Goal: Submit feedback/report problem

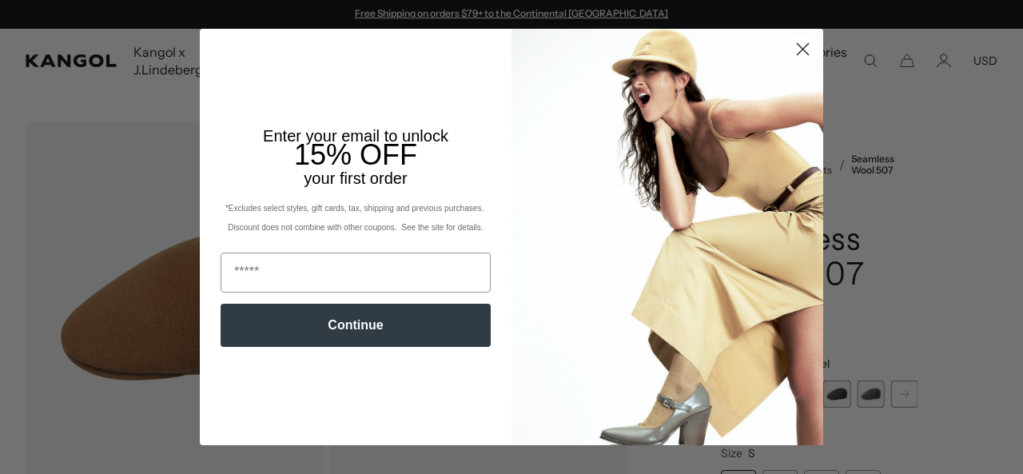
click at [791, 40] on circle "Close dialog" at bounding box center [803, 49] width 26 height 26
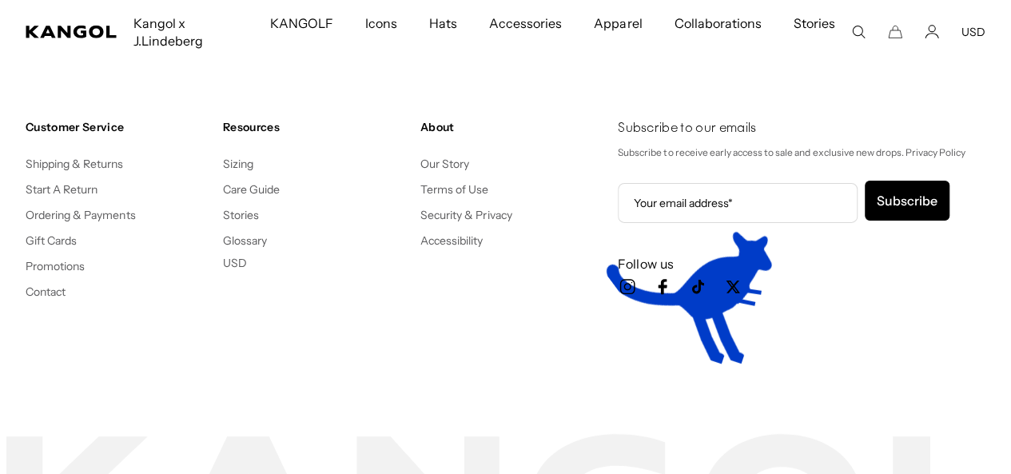
scroll to position [0, 329]
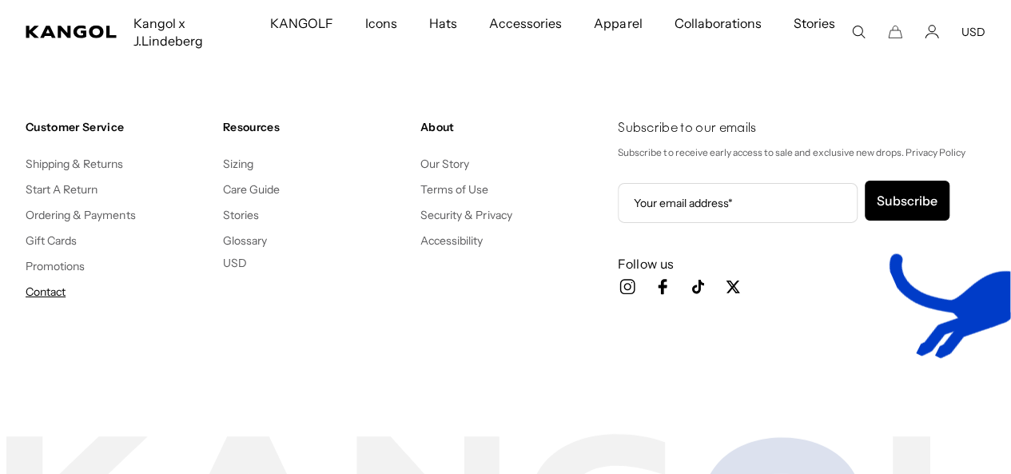
click at [54, 289] on link "Contact" at bounding box center [46, 292] width 40 height 14
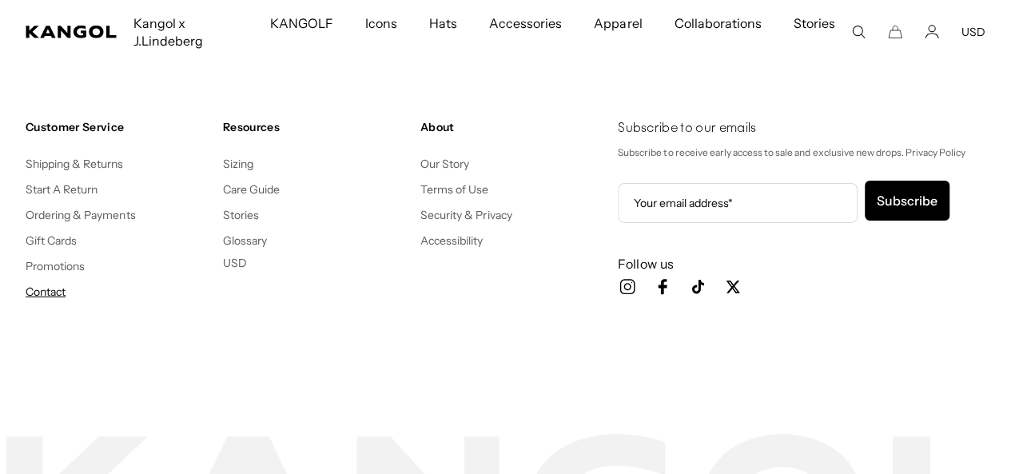
scroll to position [0, 0]
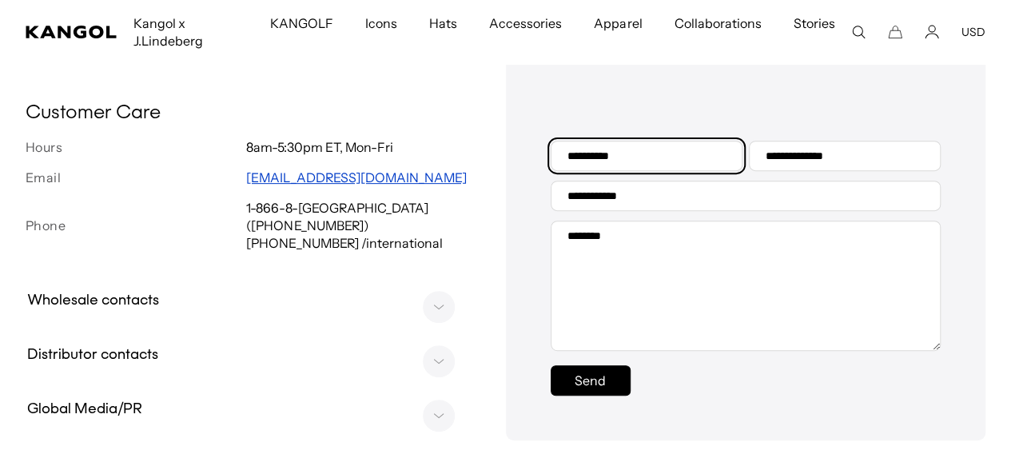
click at [656, 171] on input "Your name" at bounding box center [647, 156] width 192 height 30
type input "*********"
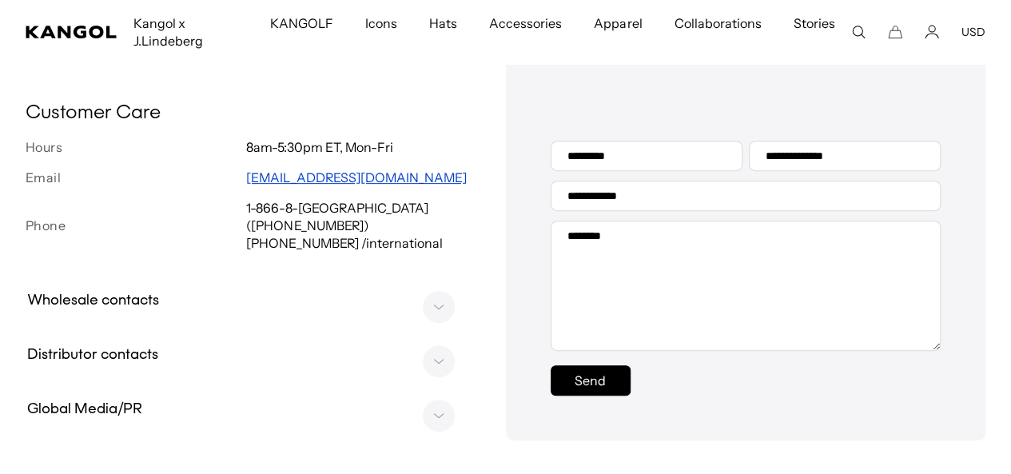
type input "**********"
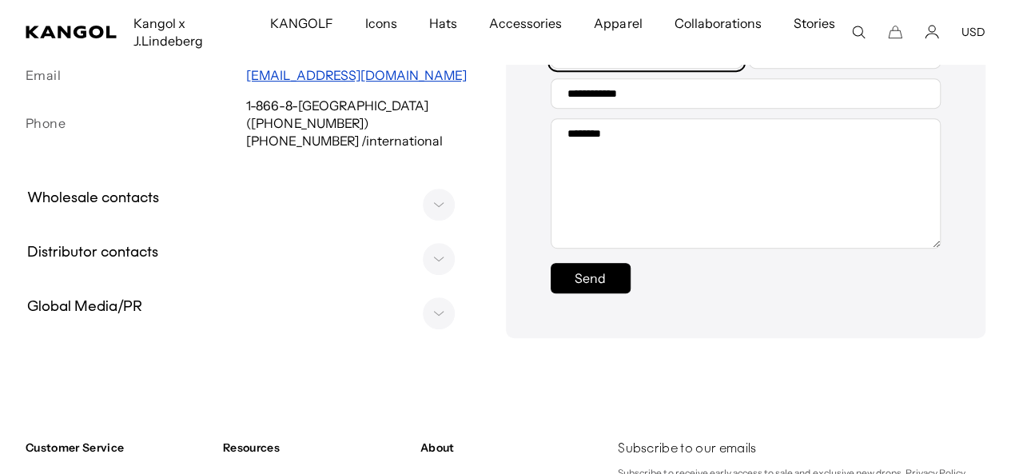
scroll to position [400, 0]
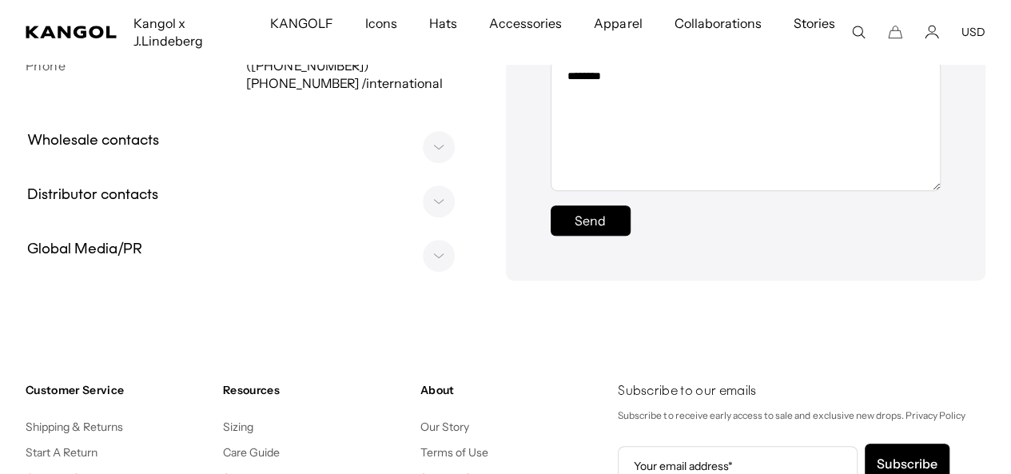
click at [694, 51] on input "**********" at bounding box center [746, 36] width 391 height 30
type input "**********"
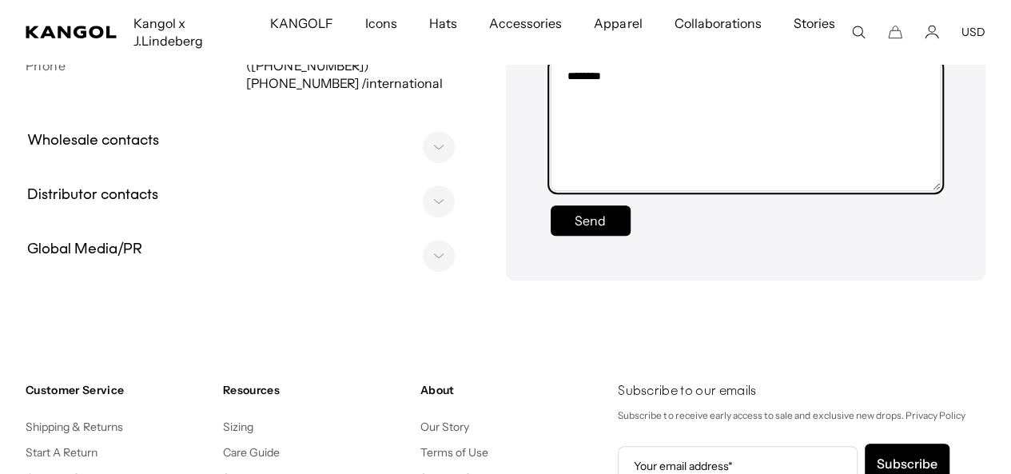
click at [672, 191] on textarea "Message" at bounding box center [746, 126] width 391 height 130
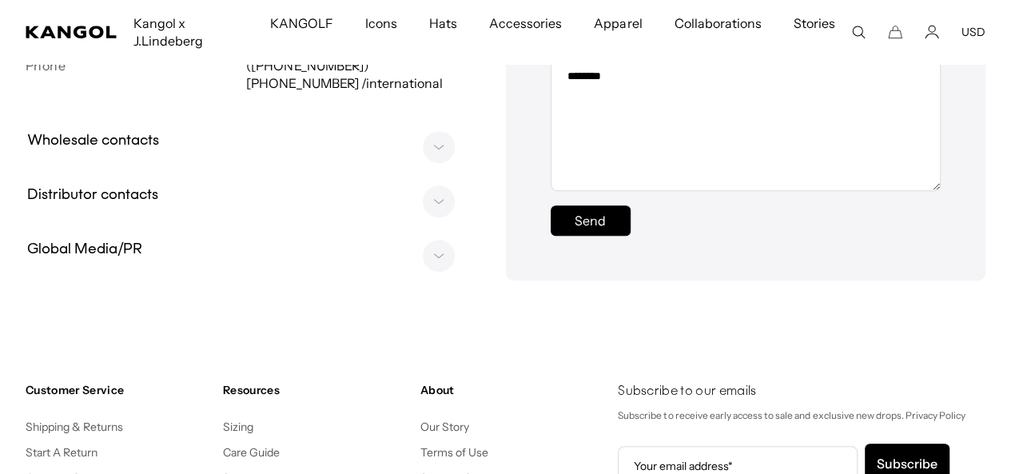
scroll to position [0, 0]
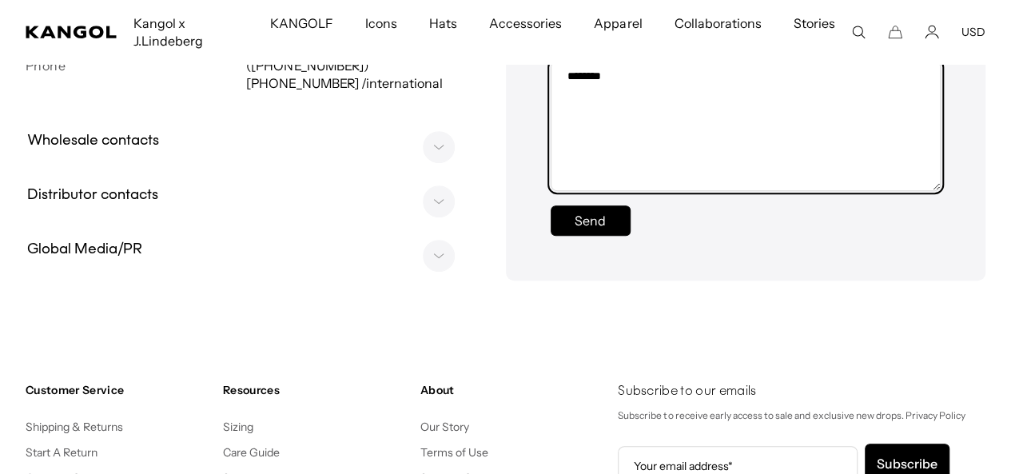
click at [651, 191] on textarea "Message" at bounding box center [746, 126] width 391 height 130
paste textarea "**********"
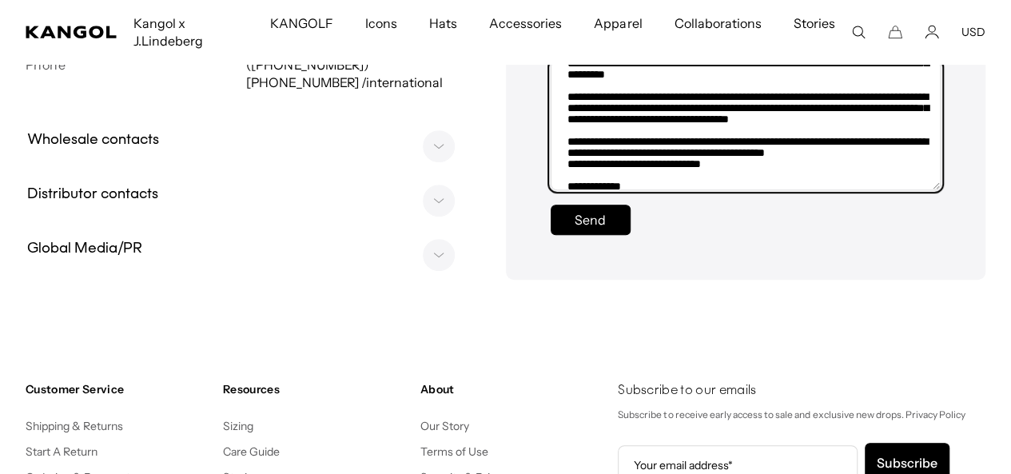
scroll to position [0, 0]
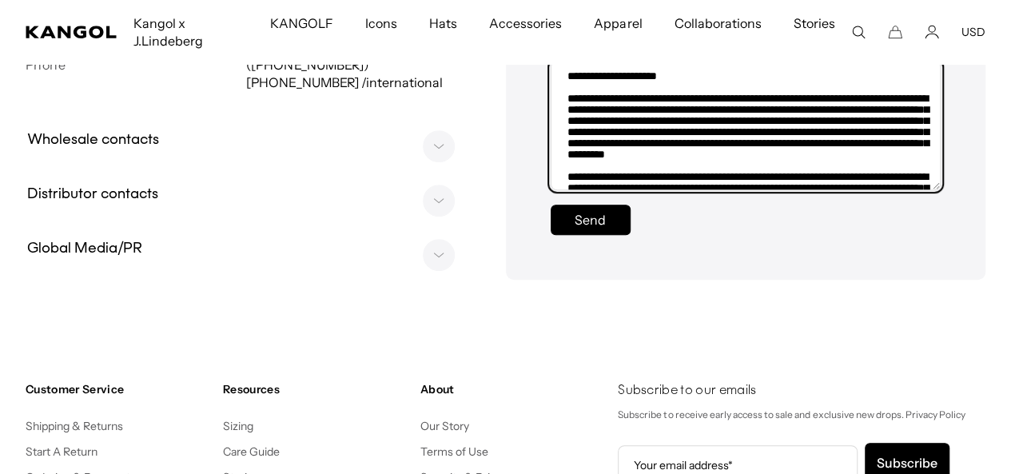
drag, startPoint x: 684, startPoint y: 281, endPoint x: 598, endPoint y: 284, distance: 85.6
click at [598, 190] on textarea "Message" at bounding box center [746, 126] width 390 height 130
click at [592, 190] on textarea "Message" at bounding box center [746, 126] width 390 height 130
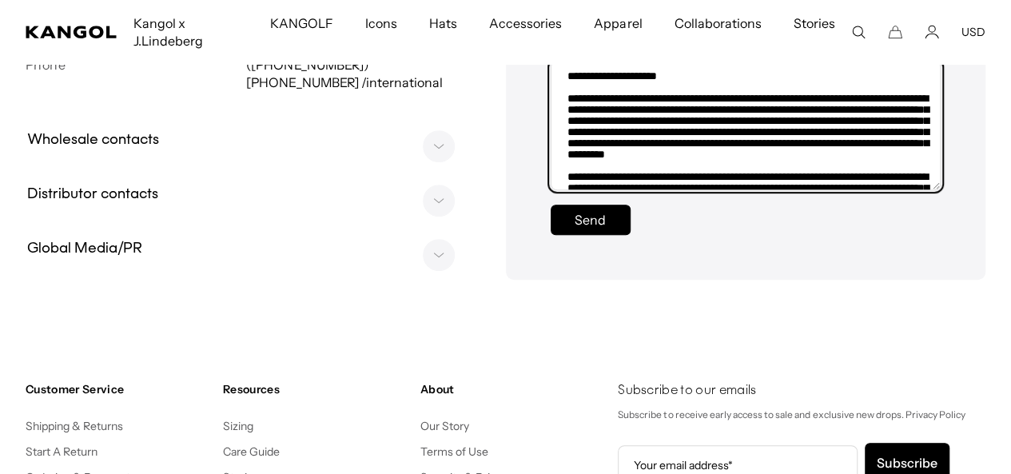
drag, startPoint x: 593, startPoint y: 281, endPoint x: 684, endPoint y: 289, distance: 91.5
click at [684, 190] on textarea "Message" at bounding box center [746, 126] width 390 height 130
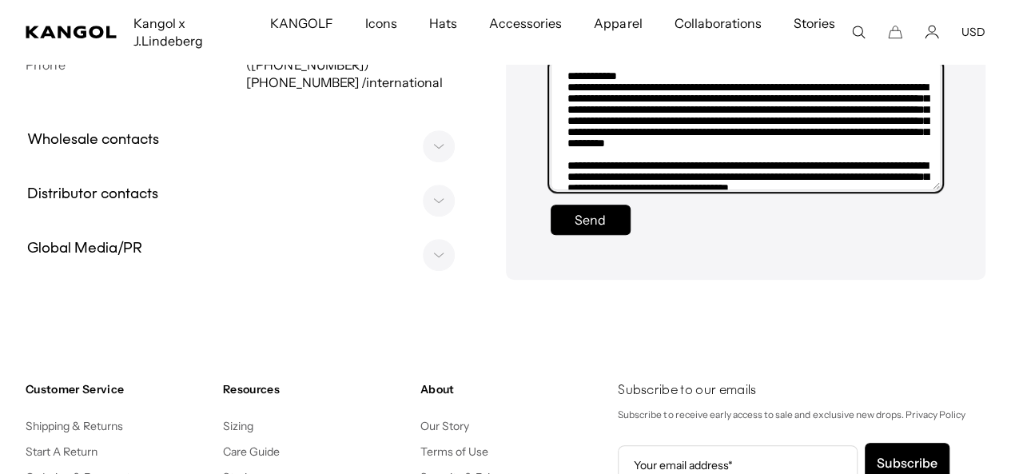
scroll to position [0, 329]
click at [661, 190] on textarea "Message" at bounding box center [746, 126] width 390 height 130
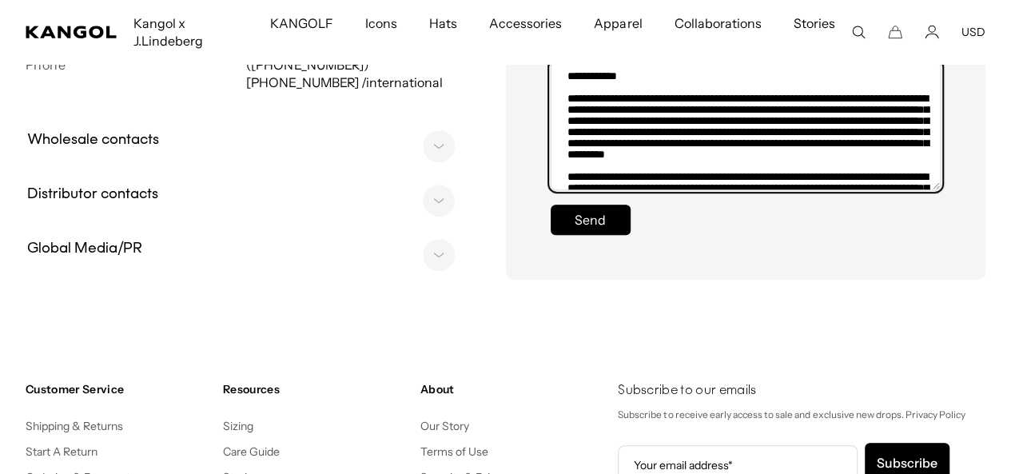
drag, startPoint x: 909, startPoint y: 325, endPoint x: 818, endPoint y: 324, distance: 91.1
click at [818, 190] on textarea "Message" at bounding box center [746, 126] width 390 height 130
paste textarea
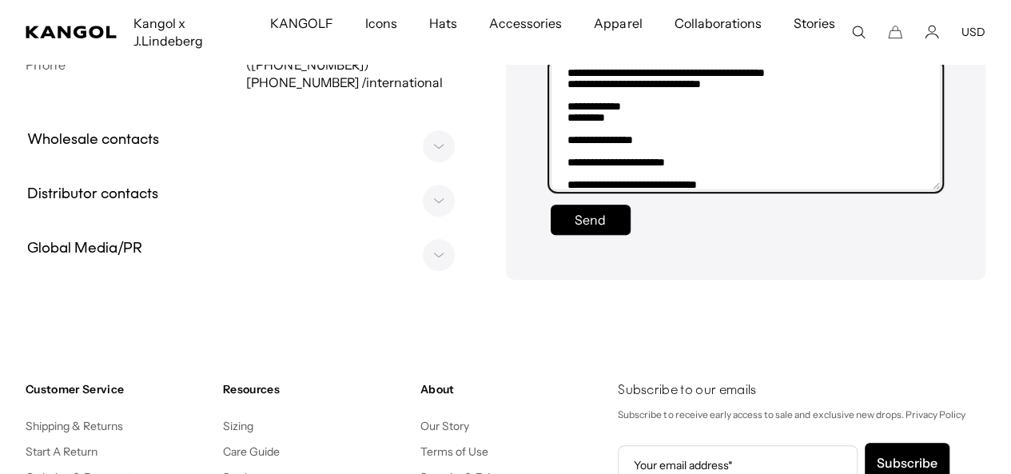
click at [564, 190] on textarea "Message" at bounding box center [746, 126] width 390 height 130
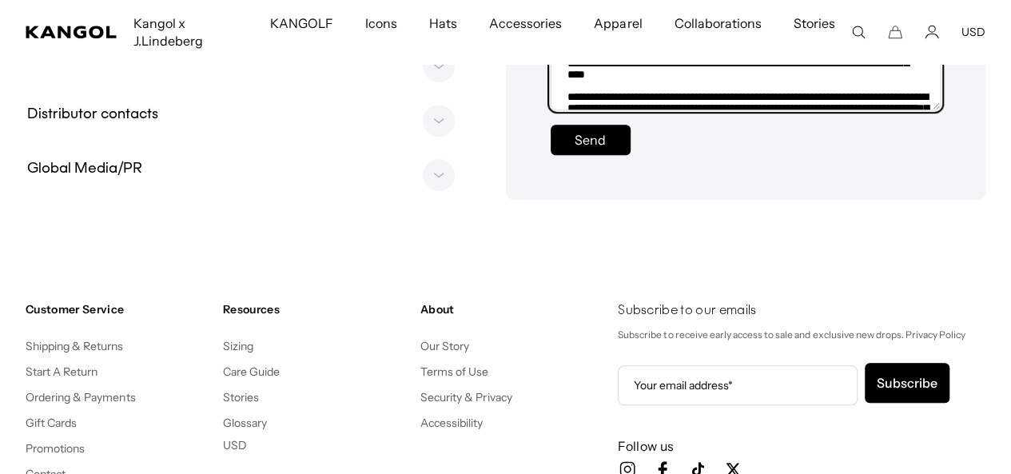
scroll to position [0, 0]
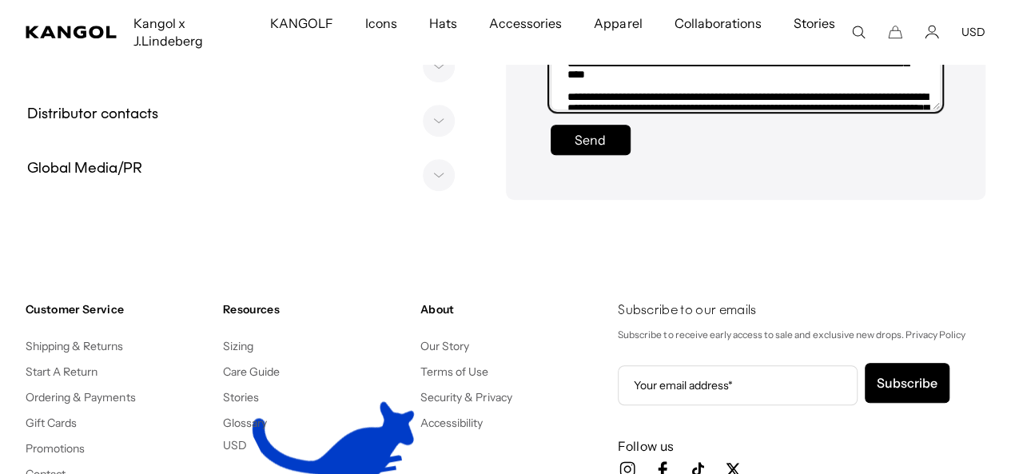
click at [563, 110] on textarea "Message" at bounding box center [746, 46] width 390 height 130
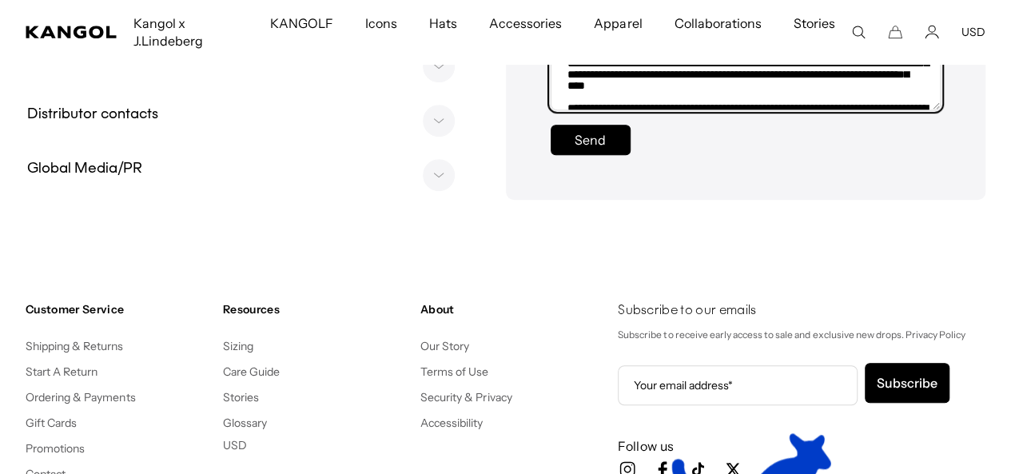
scroll to position [0, 329]
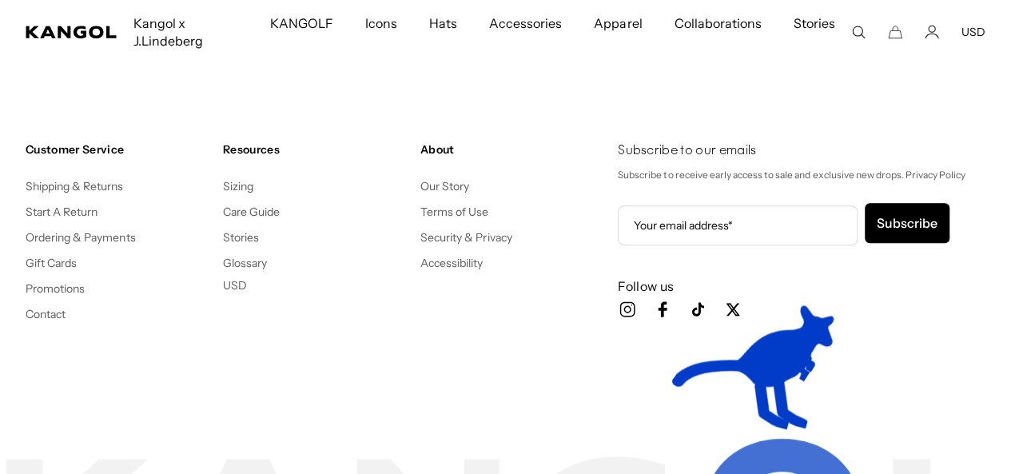
type textarea "**********"
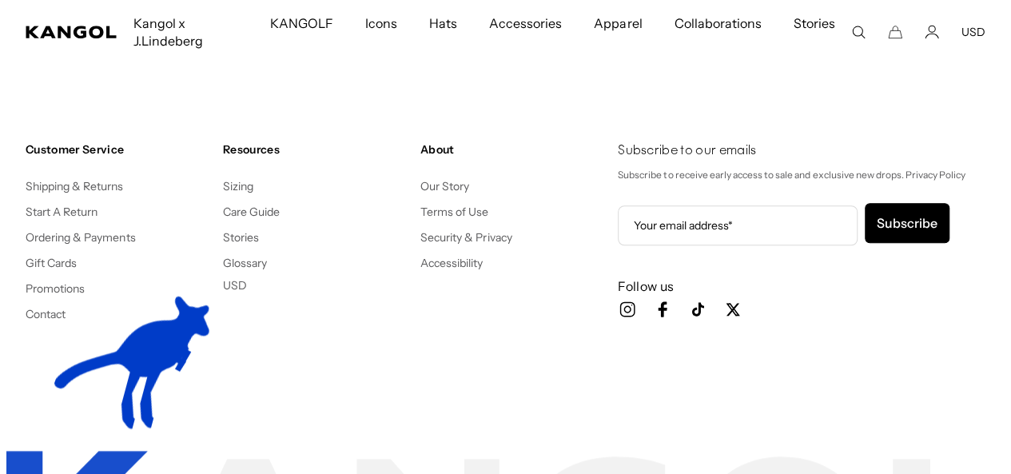
scroll to position [0, 0]
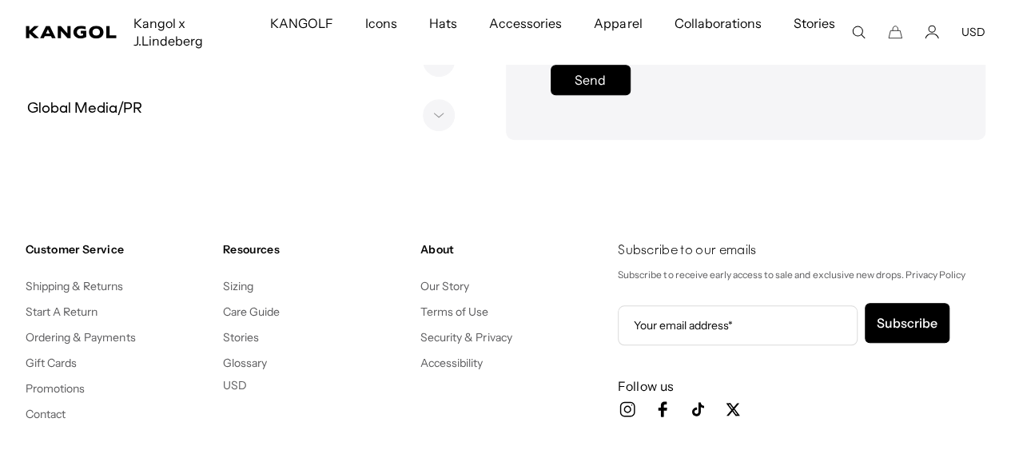
scroll to position [0, 329]
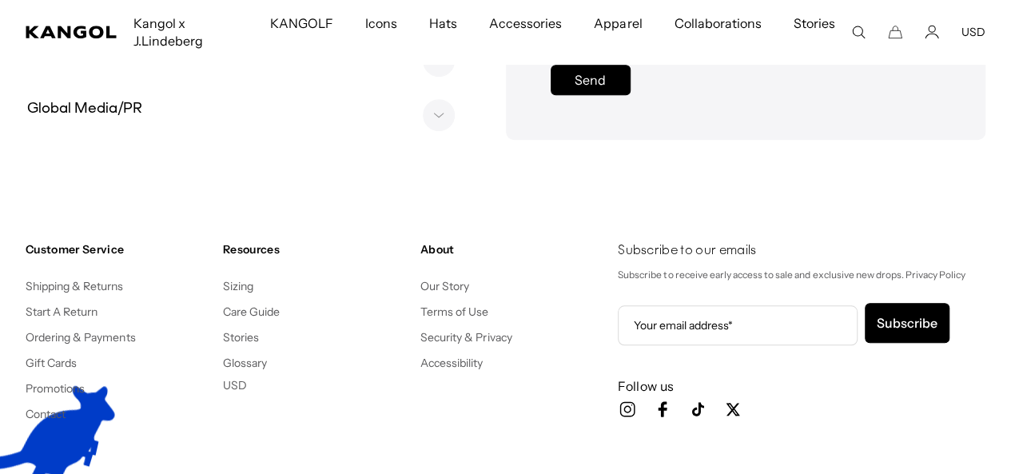
drag, startPoint x: 463, startPoint y: 130, endPoint x: 357, endPoint y: 131, distance: 106.3
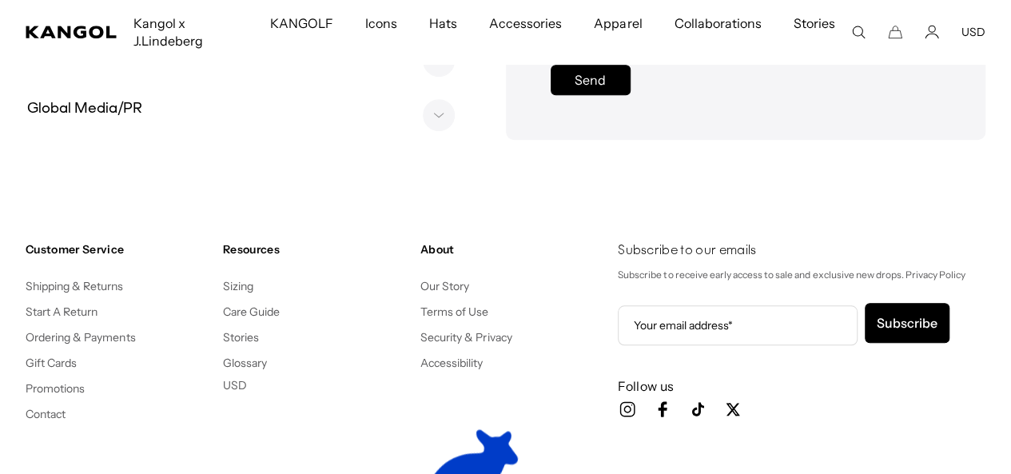
copy p "([PHONE_NUMBER])"
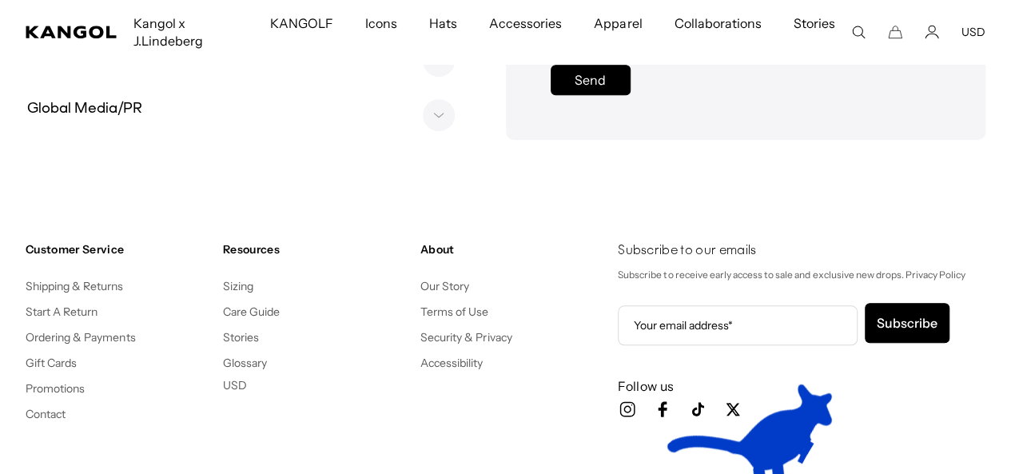
drag, startPoint x: 446, startPoint y: 109, endPoint x: 240, endPoint y: 101, distance: 206.4
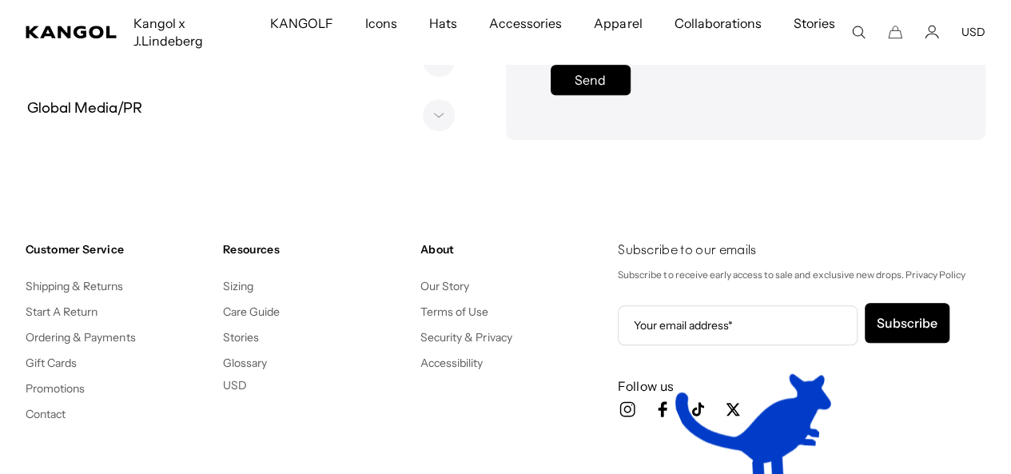
copy div "[EMAIL_ADDRESS][DOMAIN_NAME]"
